Goal: Information Seeking & Learning: Compare options

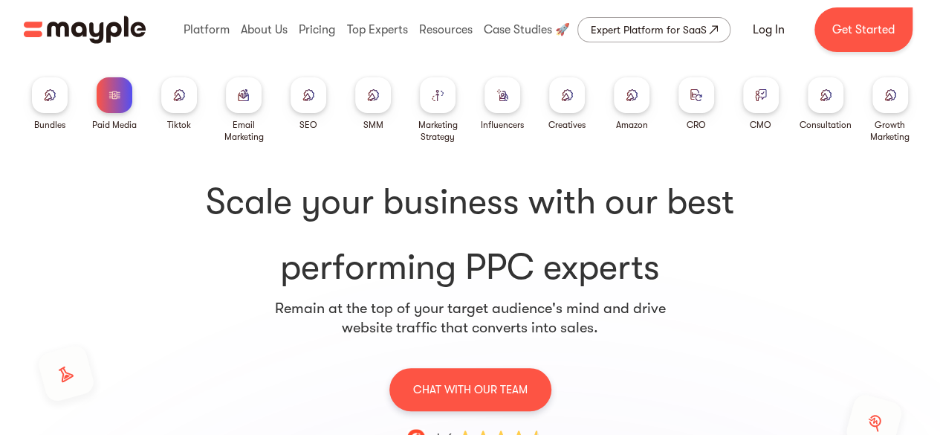
click at [233, 95] on div at bounding box center [244, 95] width 36 height 36
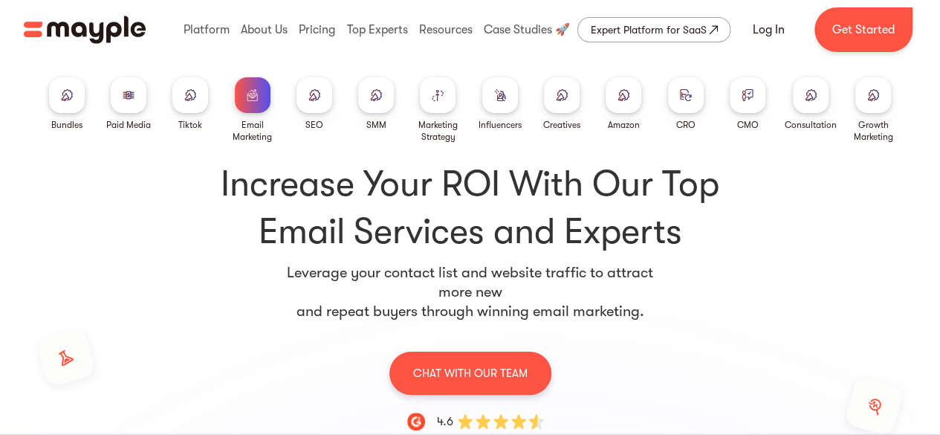
click at [250, 87] on div at bounding box center [253, 95] width 36 height 36
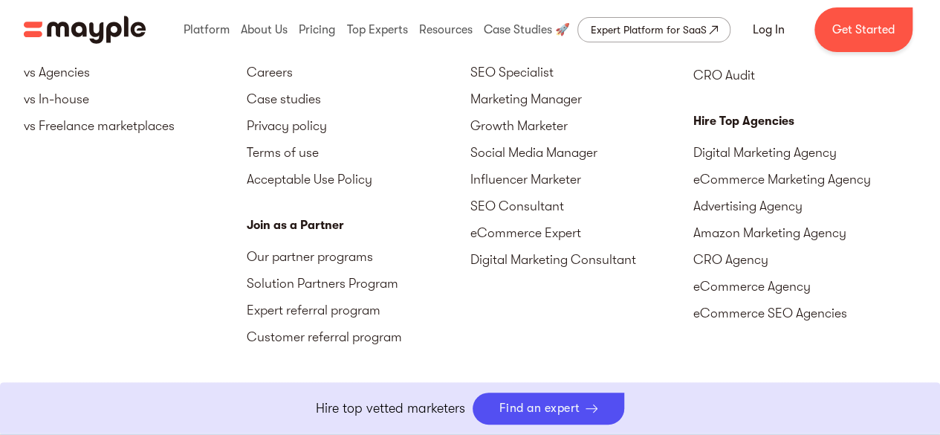
scroll to position [5767, 0]
